Goal: Information Seeking & Learning: Check status

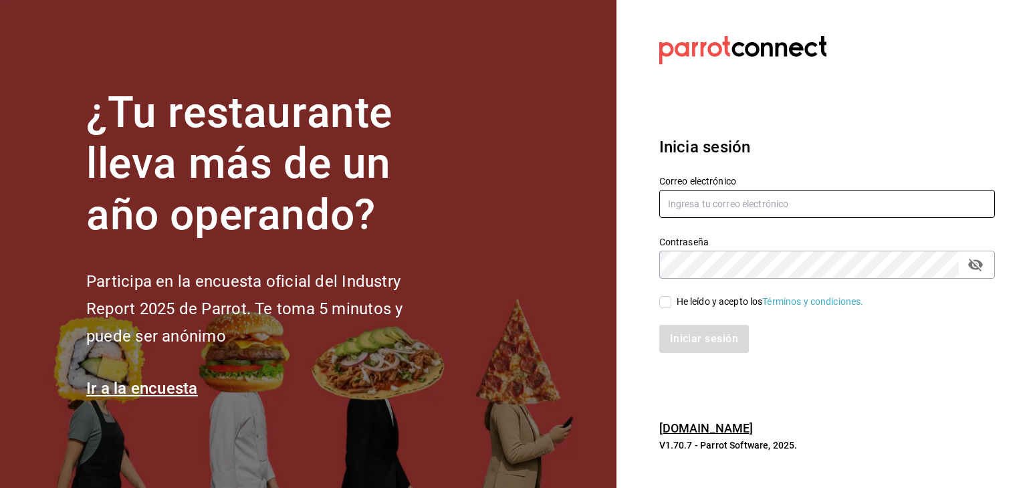
type input "[PERSON_NAME][EMAIL_ADDRESS][DOMAIN_NAME]"
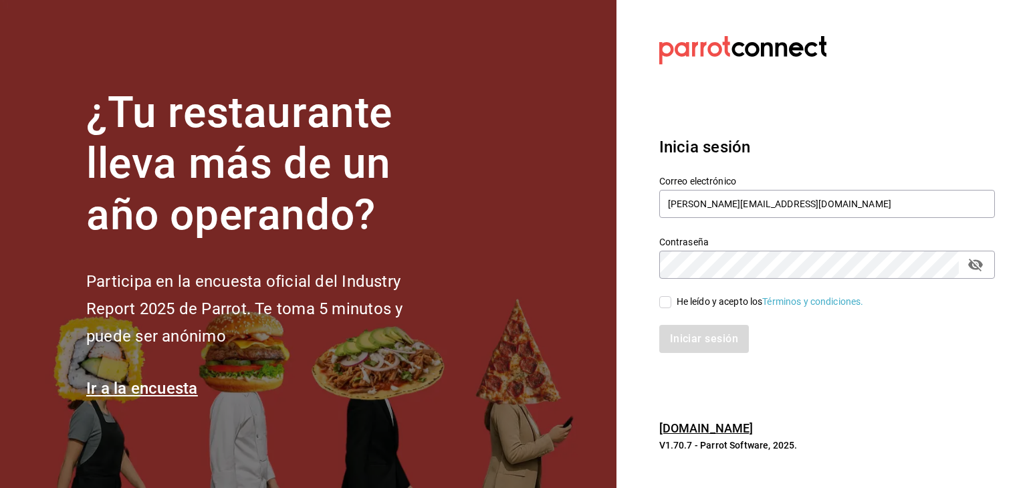
click at [661, 299] on input "He leído y acepto los Términos y condiciones." at bounding box center [665, 302] width 12 height 12
checkbox input "true"
click at [674, 337] on button "Iniciar sesión" at bounding box center [704, 339] width 91 height 28
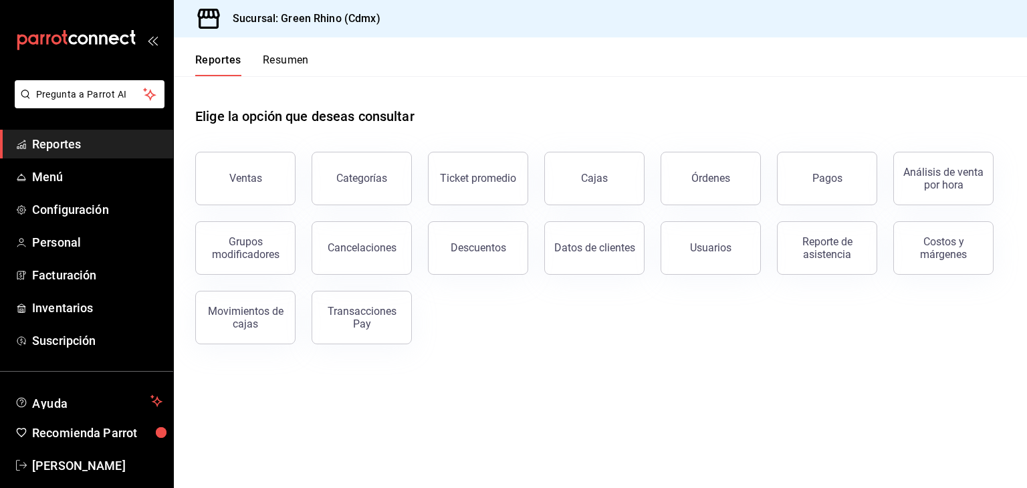
click at [800, 211] on div "Reporte de asistencia" at bounding box center [819, 240] width 116 height 70
click at [828, 185] on button "Pagos" at bounding box center [827, 178] width 100 height 53
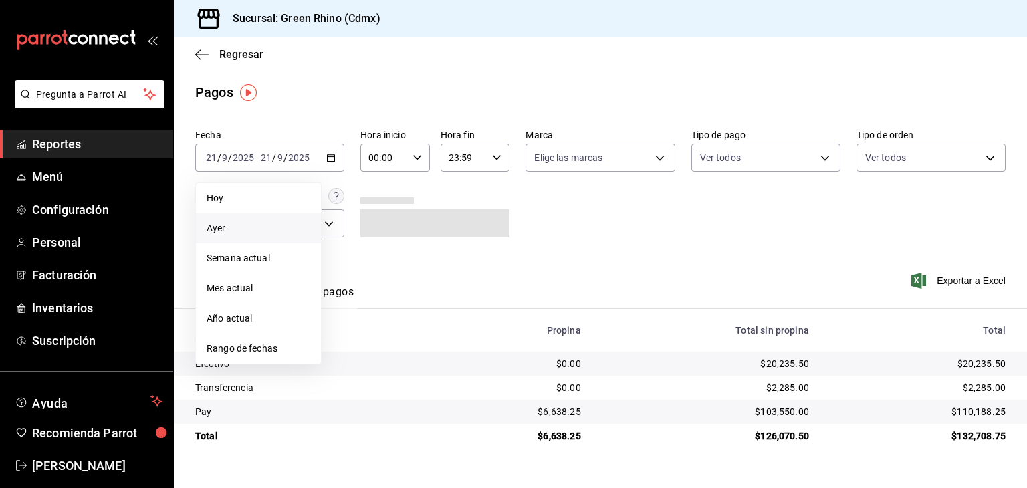
click at [284, 233] on span "Ayer" at bounding box center [259, 228] width 104 height 14
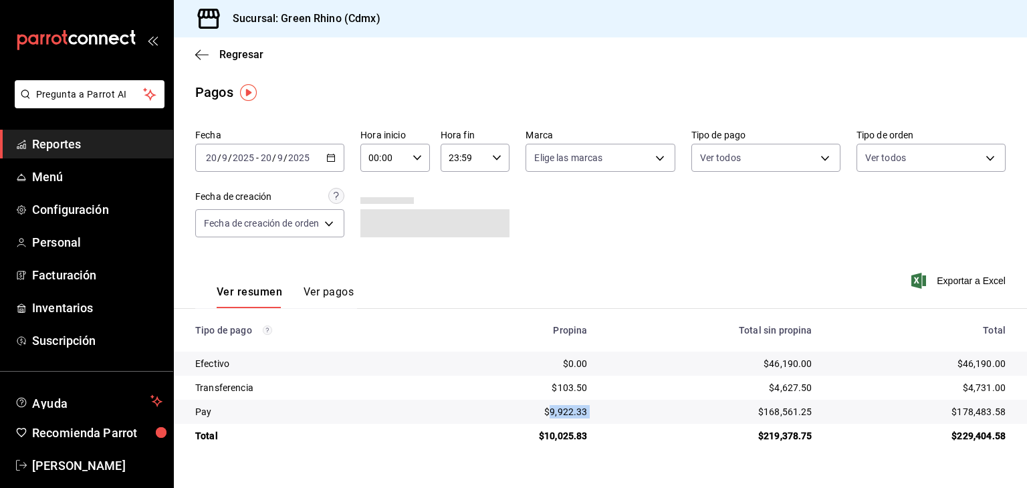
drag, startPoint x: 603, startPoint y: 413, endPoint x: 552, endPoint y: 416, distance: 50.9
click at [552, 416] on tr "Pay $9,922.33 $168,561.25 $178,483.58" at bounding box center [600, 412] width 853 height 24
copy div "9,922.33"
drag, startPoint x: 819, startPoint y: 358, endPoint x: 769, endPoint y: 362, distance: 49.6
click at [769, 362] on td "$46,190.00" at bounding box center [710, 364] width 225 height 24
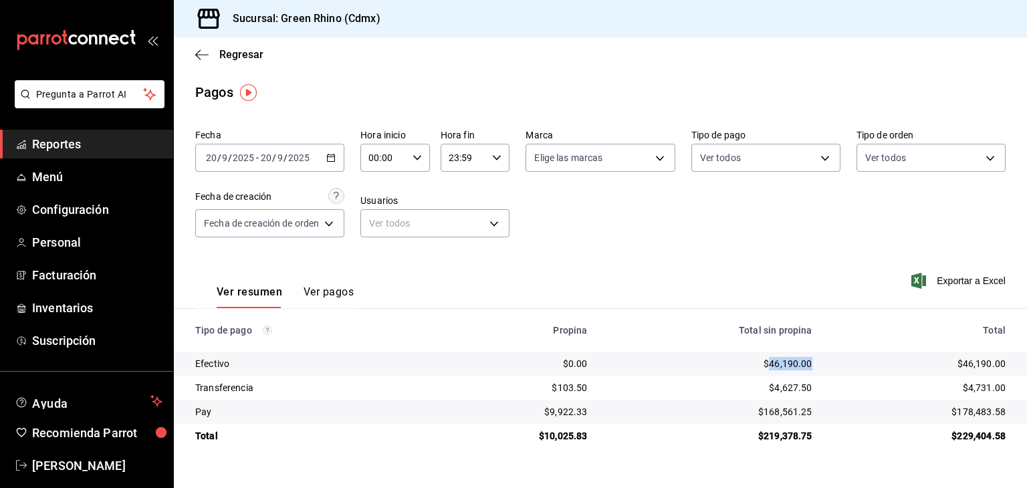
copy div "46,190.00"
drag, startPoint x: 996, startPoint y: 414, endPoint x: 957, endPoint y: 411, distance: 38.9
click at [957, 411] on td "$178,483.58" at bounding box center [925, 412] width 204 height 24
copy div "178,483.58"
drag, startPoint x: 969, startPoint y: 392, endPoint x: 990, endPoint y: 389, distance: 21.6
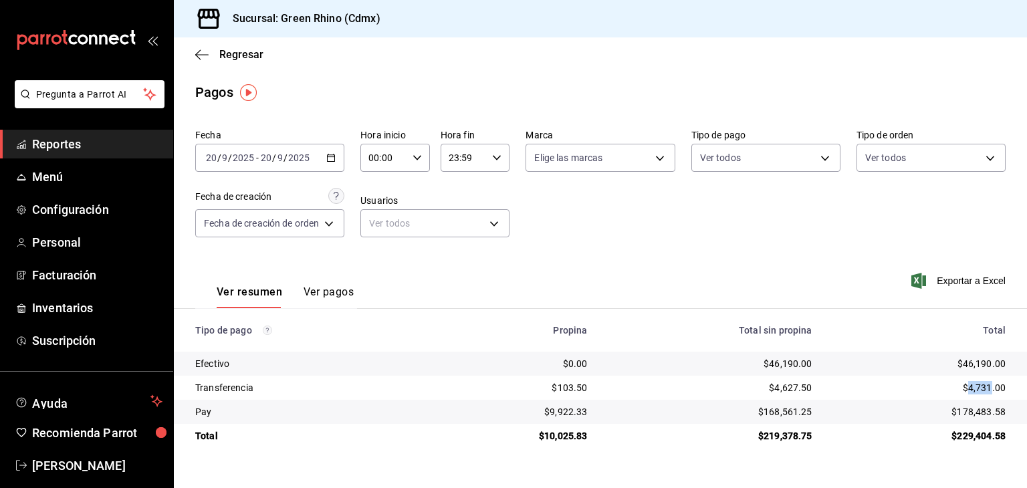
click at [990, 389] on div "$4,731.00" at bounding box center [920, 387] width 172 height 13
copy div "4,731"
click at [220, 53] on span "Regresar" at bounding box center [241, 54] width 44 height 13
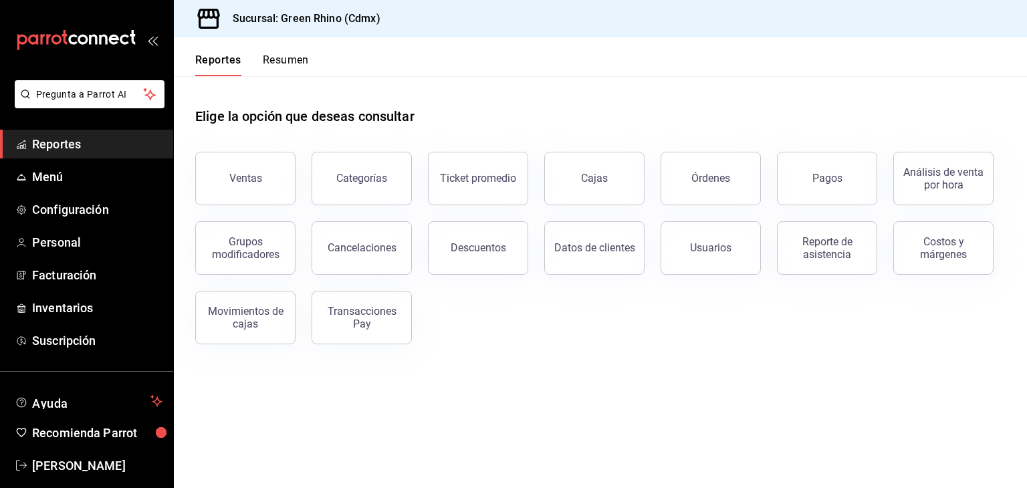
click at [267, 57] on button "Resumen" at bounding box center [286, 64] width 46 height 23
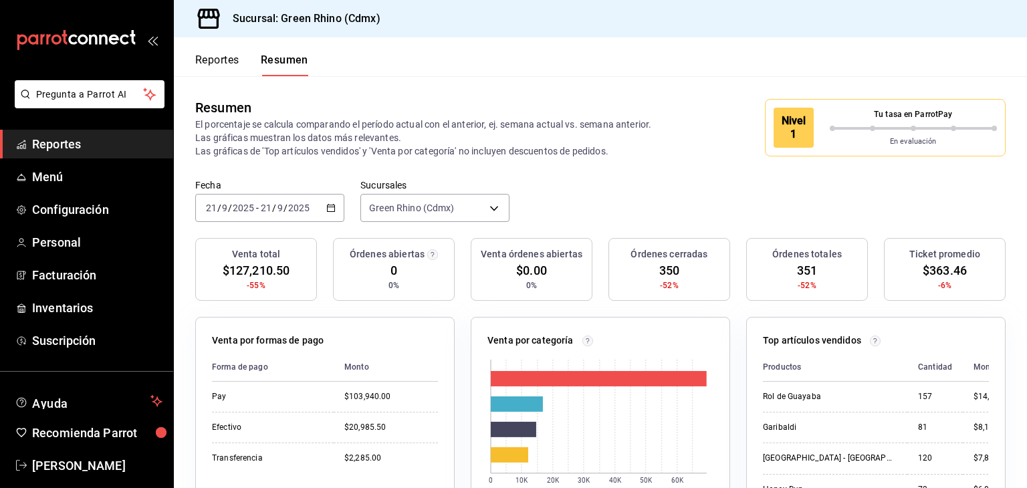
click at [855, 129] on div at bounding box center [914, 128] width 168 height 5
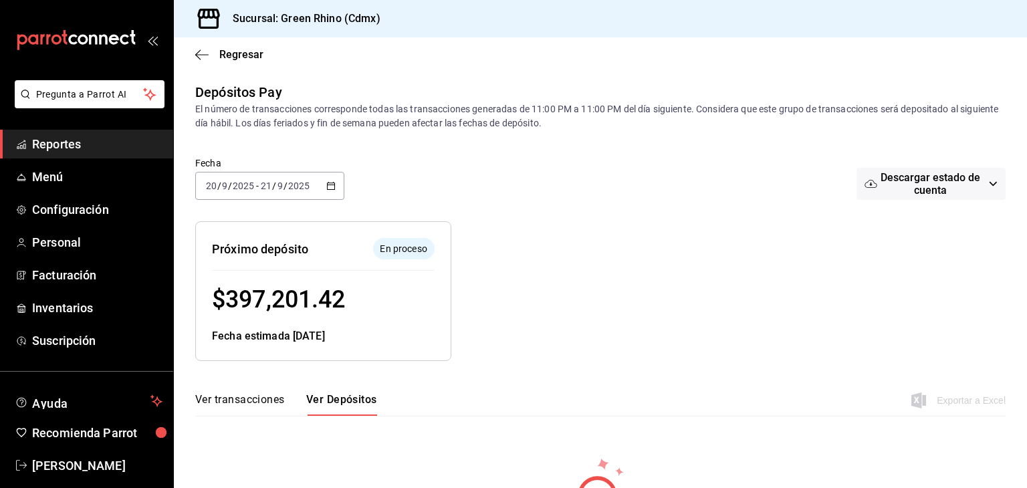
click at [209, 61] on div "Regresar" at bounding box center [600, 54] width 853 height 34
click at [215, 56] on span "Regresar" at bounding box center [229, 54] width 68 height 13
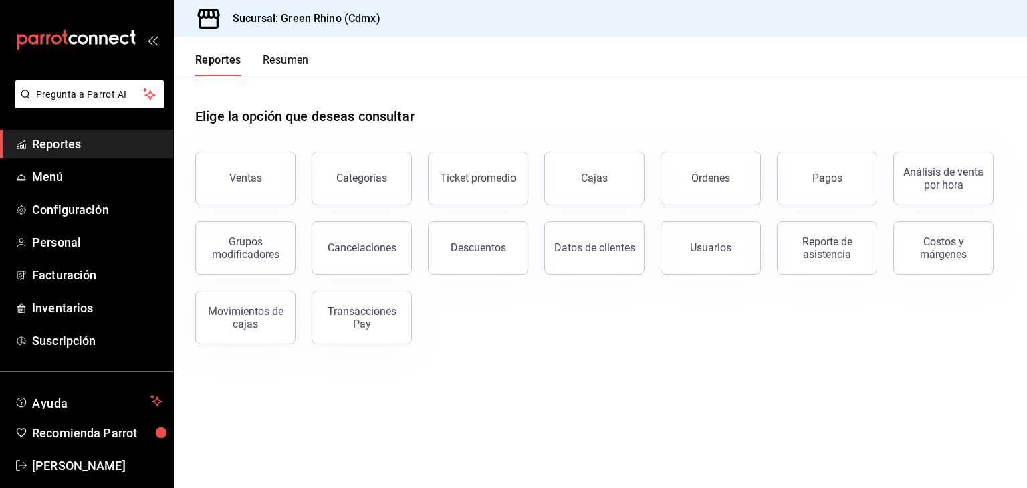
click at [287, 67] on button "Resumen" at bounding box center [286, 64] width 46 height 23
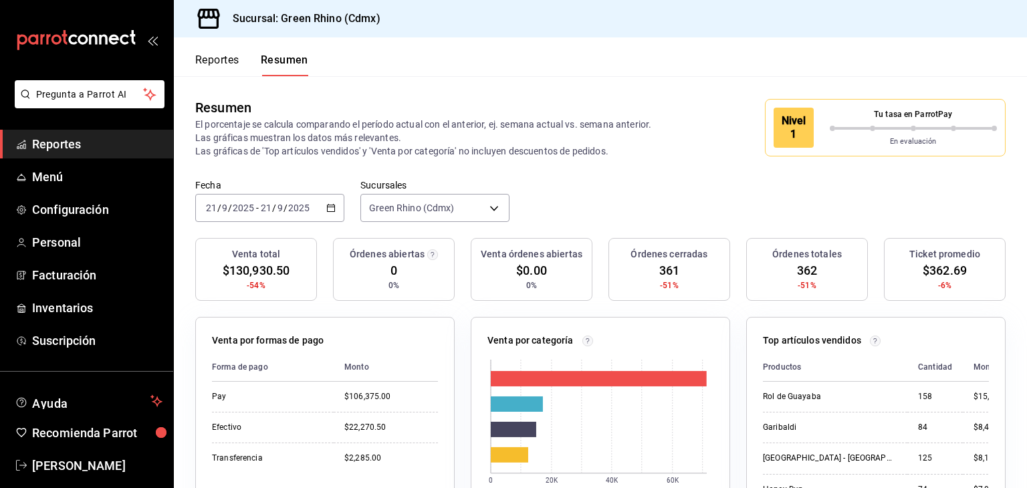
click at [233, 57] on button "Reportes" at bounding box center [217, 64] width 44 height 23
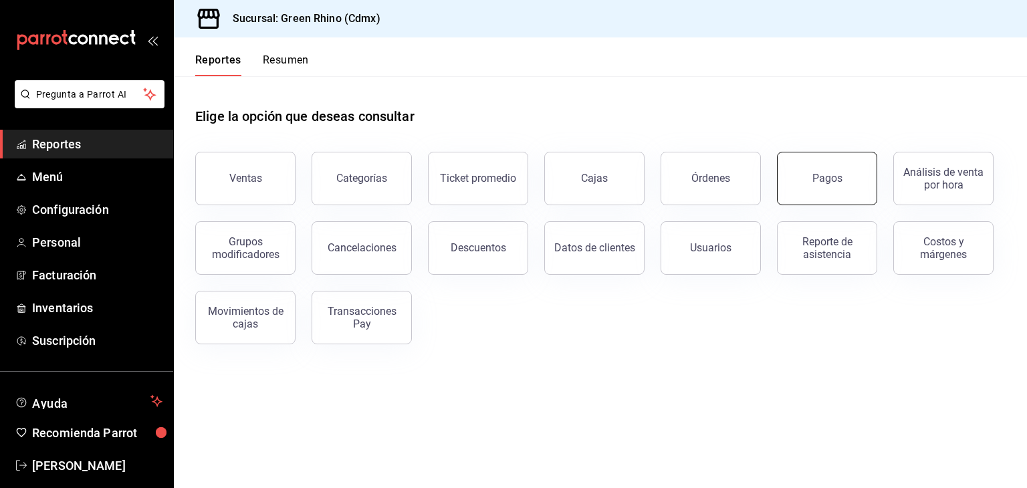
click at [812, 187] on button "Pagos" at bounding box center [827, 178] width 100 height 53
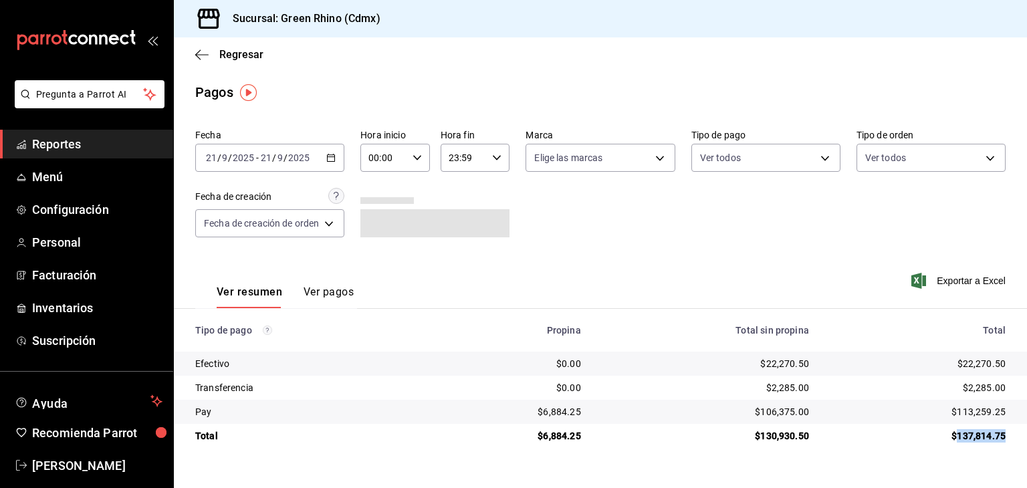
drag, startPoint x: 957, startPoint y: 434, endPoint x: 1012, endPoint y: 427, distance: 55.2
click at [1012, 427] on td "$137,814.75" at bounding box center [922, 436] width 207 height 24
click at [995, 431] on div "$137,814.75" at bounding box center [917, 435] width 175 height 13
click at [577, 415] on div "$6,884.25" at bounding box center [514, 411] width 134 height 13
drag, startPoint x: 546, startPoint y: 410, endPoint x: 583, endPoint y: 414, distance: 36.9
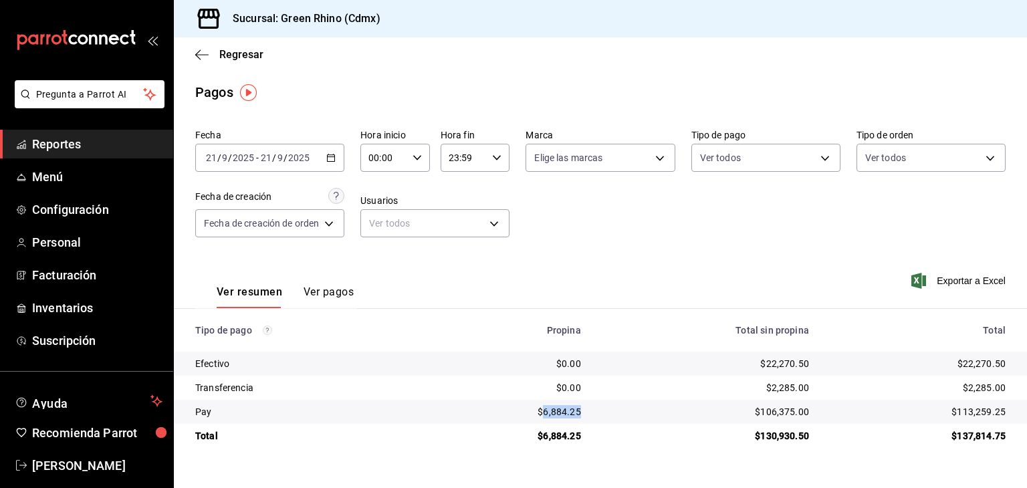
click at [583, 414] on td "$6,884.25" at bounding box center [513, 412] width 155 height 24
click at [566, 412] on div "$6,884.25" at bounding box center [514, 411] width 134 height 13
